Goal: Task Accomplishment & Management: Complete application form

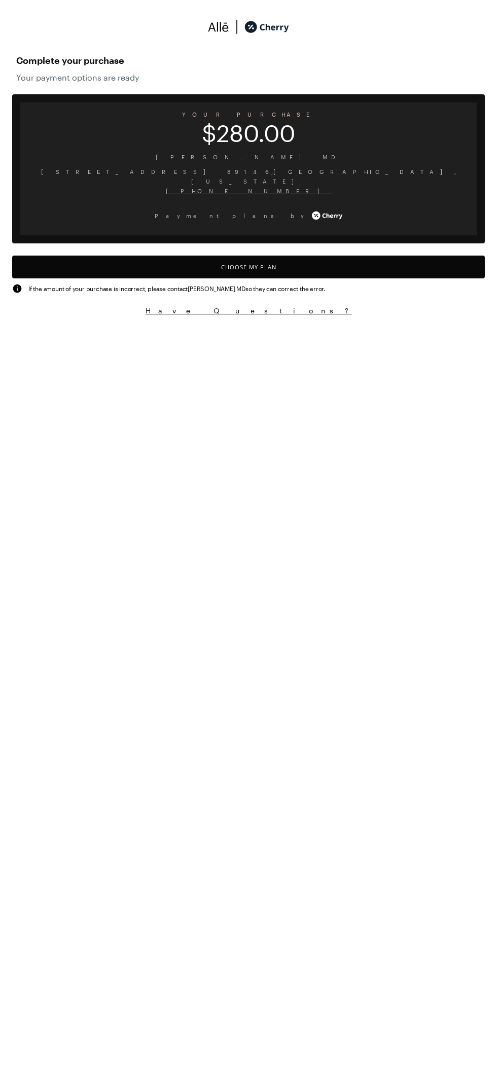
click at [311, 256] on button "Choose My Plan" at bounding box center [248, 267] width 473 height 23
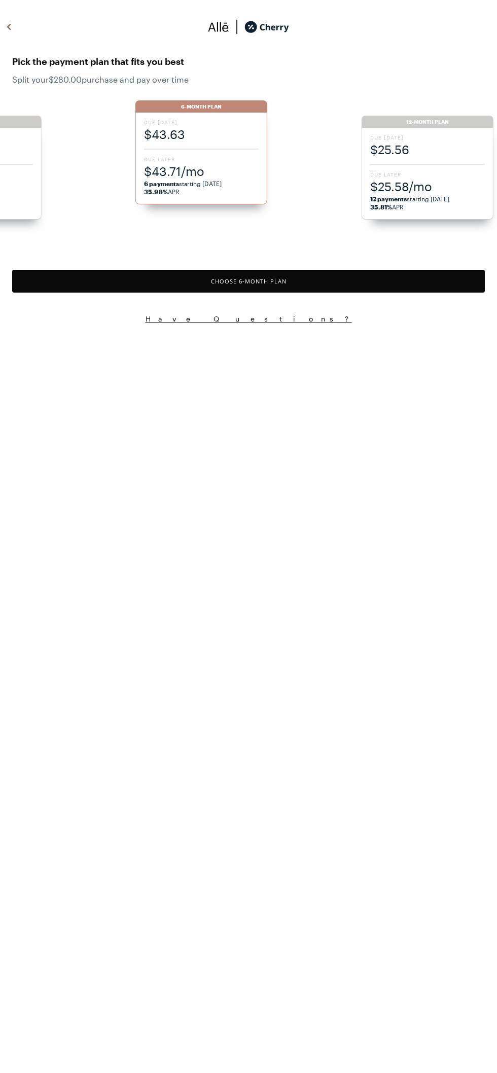
click at [219, 173] on span "$43.71/mo" at bounding box center [201, 171] width 115 height 17
click at [336, 274] on button "Choose 6 -Month Plan" at bounding box center [248, 281] width 473 height 23
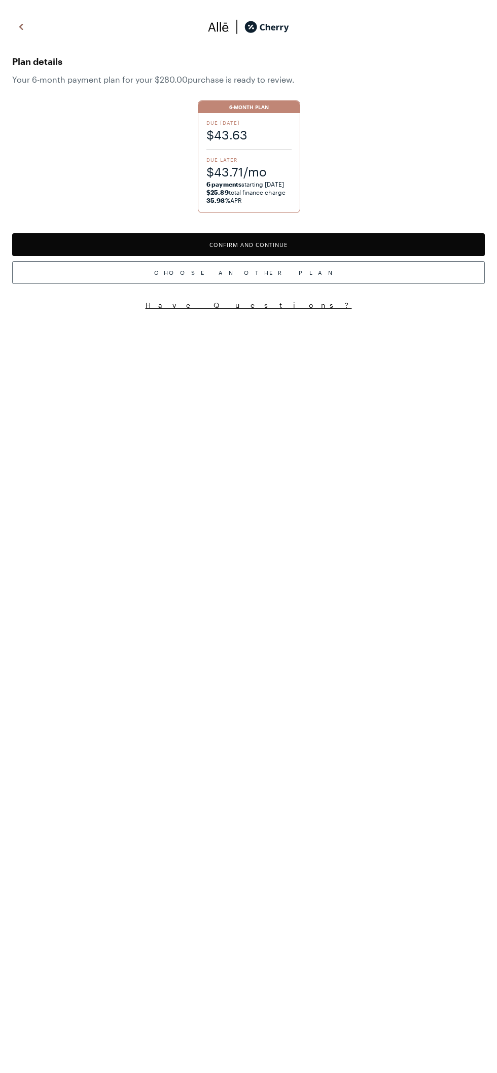
click at [336, 241] on button "Confirm and Continue" at bounding box center [248, 244] width 473 height 23
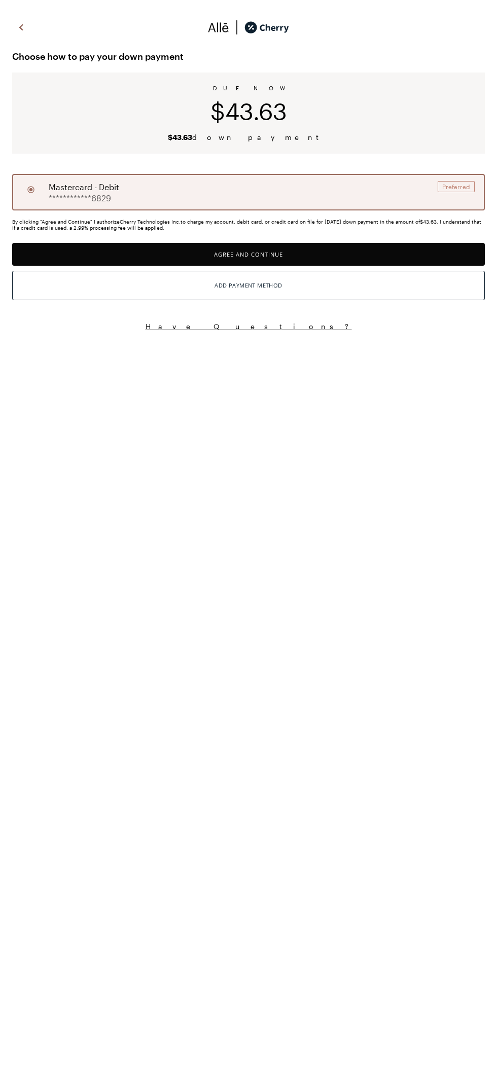
click at [341, 248] on button "Agree and Continue" at bounding box center [248, 254] width 473 height 23
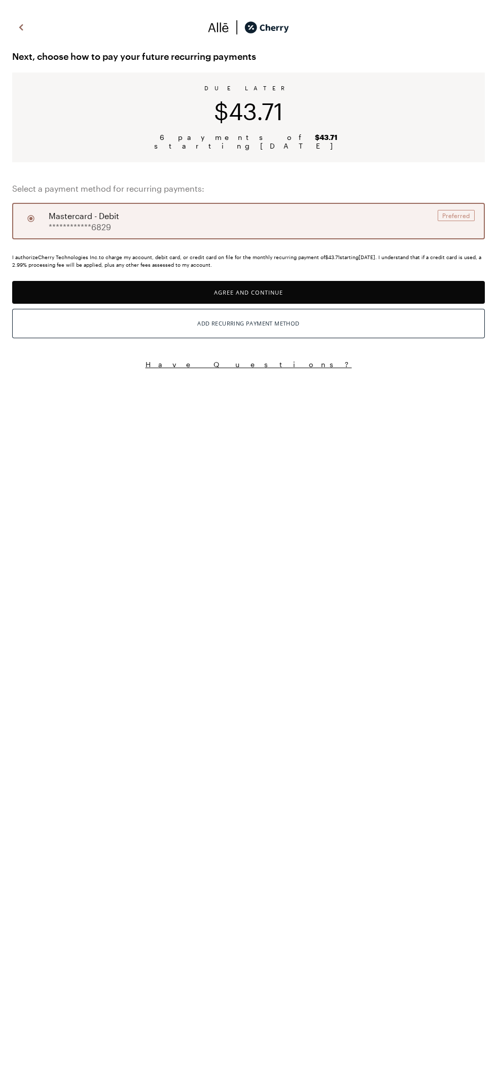
click at [343, 286] on button "Agree and Continue" at bounding box center [248, 292] width 473 height 23
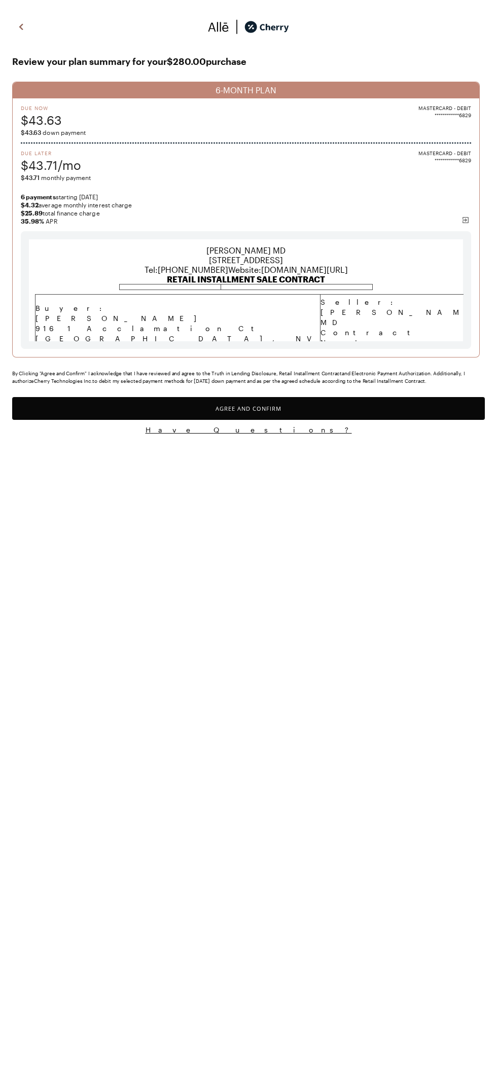
click at [277, 435] on button "Have Questions?" at bounding box center [248, 430] width 473 height 10
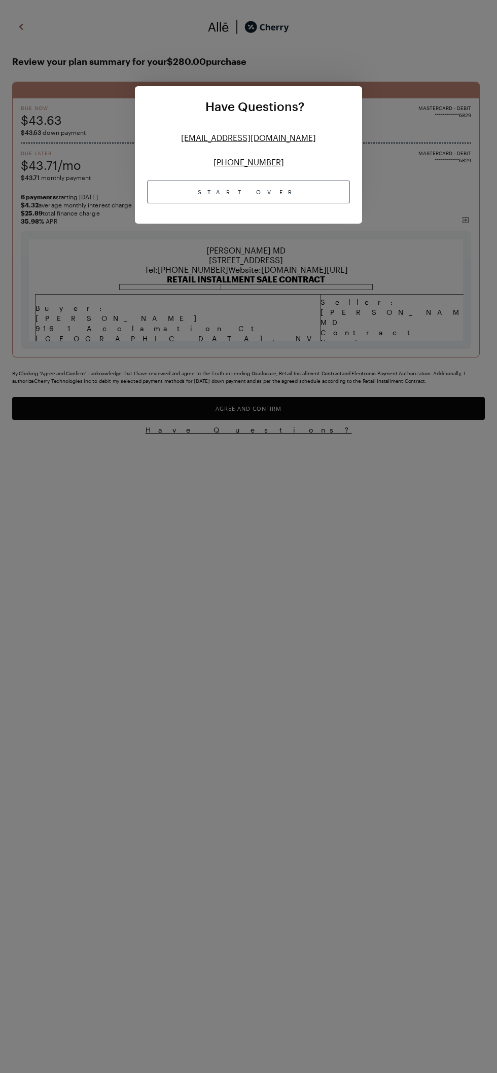
click at [307, 299] on div "Have Questions? [EMAIL_ADDRESS][DOMAIN_NAME] [PHONE_NUMBER] Start Over" at bounding box center [248, 536] width 497 height 1073
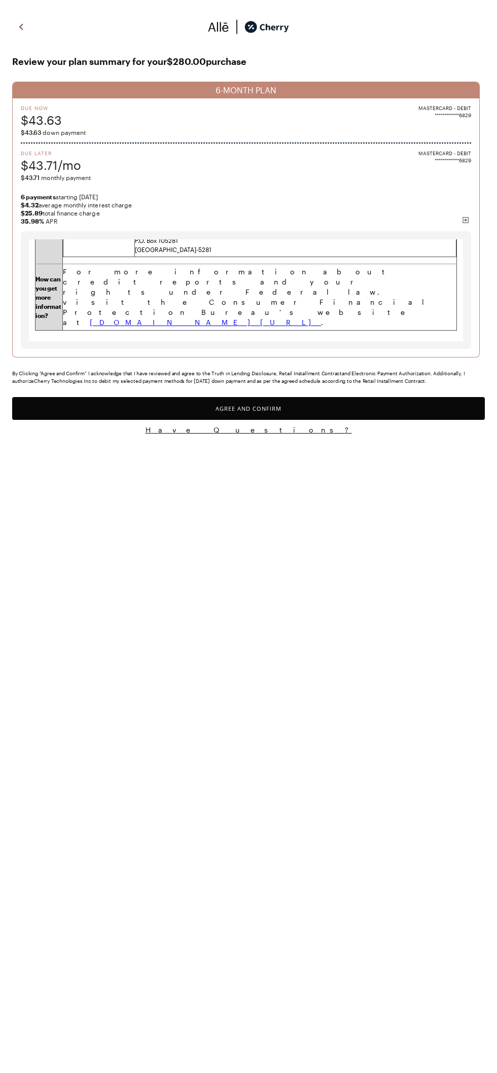
scroll to position [19383, 0]
click at [277, 420] on button "Agree and Confirm" at bounding box center [248, 408] width 473 height 23
